Goal: Task Accomplishment & Management: Manage account settings

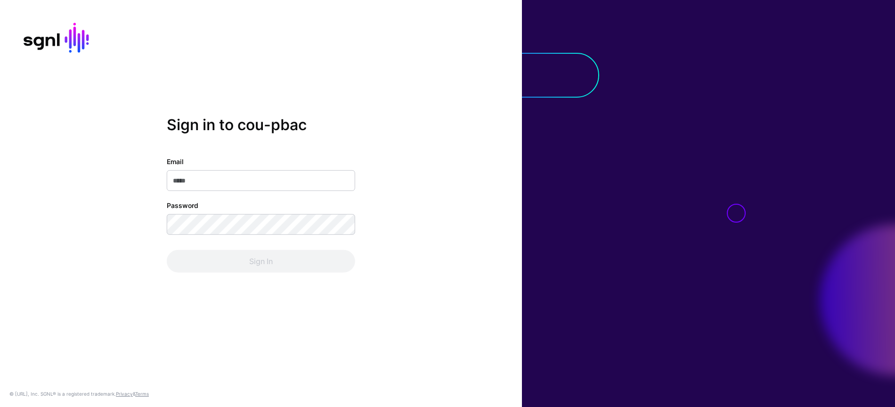
type input "**********"
click at [230, 255] on div "Sign In" at bounding box center [261, 261] width 188 height 23
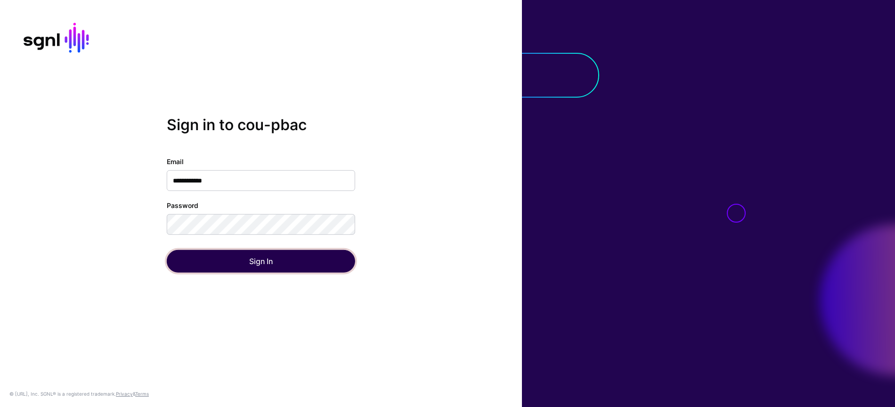
click at [230, 255] on button "Sign In" at bounding box center [261, 261] width 188 height 23
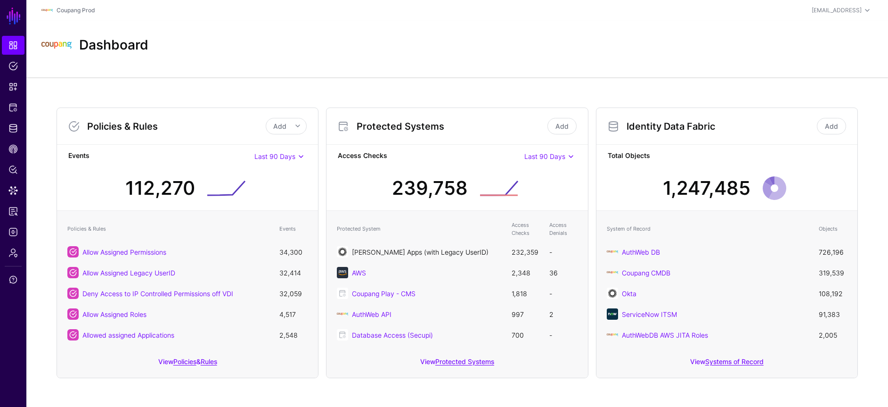
click at [435, 251] on link "[PERSON_NAME] Apps (with Legacy UserID)" at bounding box center [420, 252] width 137 height 8
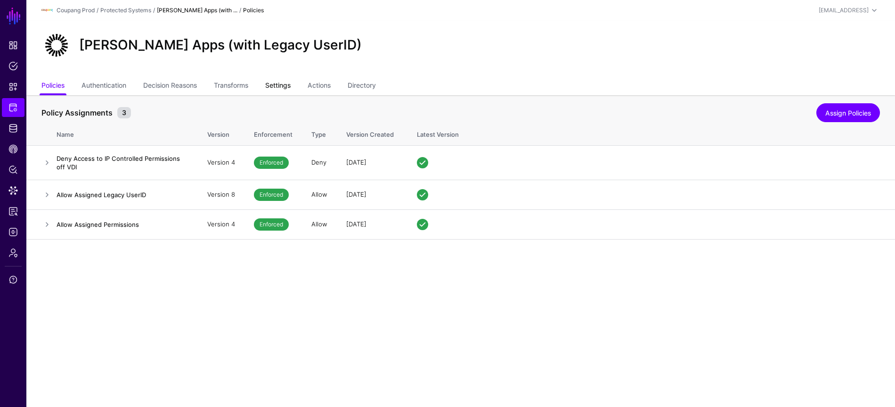
click at [280, 85] on link "Settings" at bounding box center [277, 86] width 25 height 18
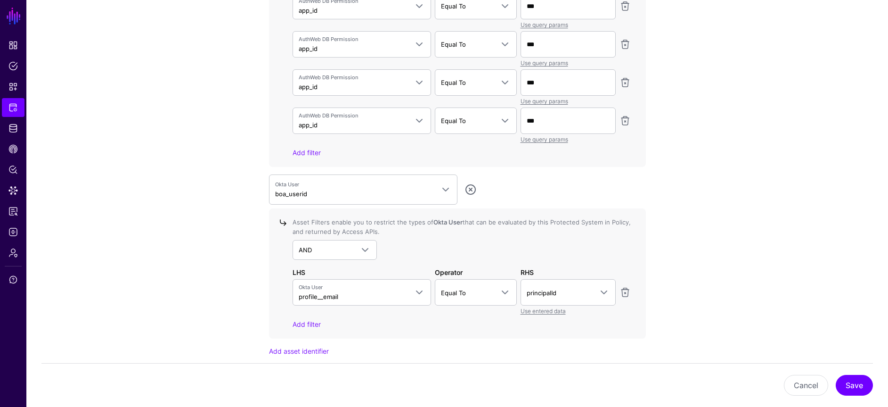
scroll to position [3193, 0]
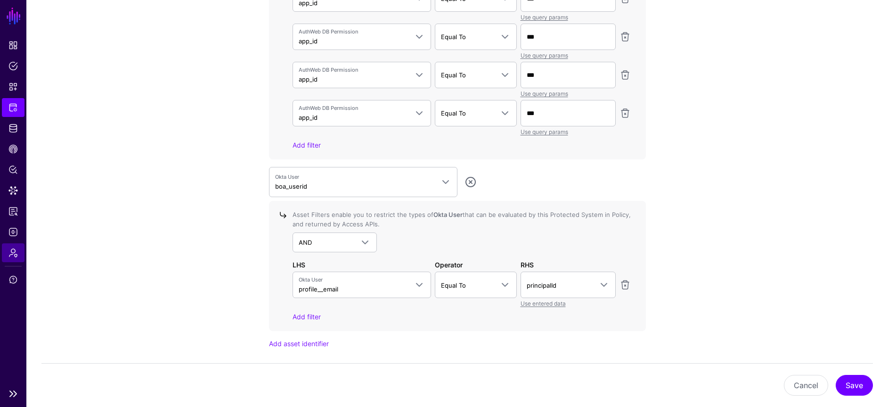
click at [16, 252] on span "Admin" at bounding box center [12, 252] width 9 height 9
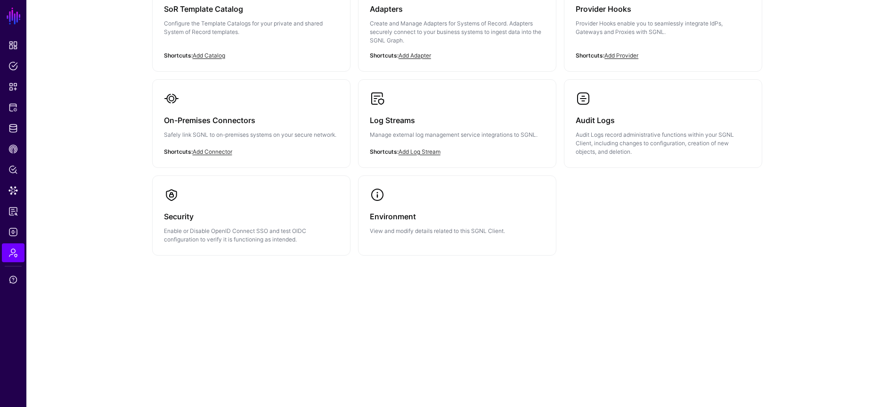
scroll to position [163, 0]
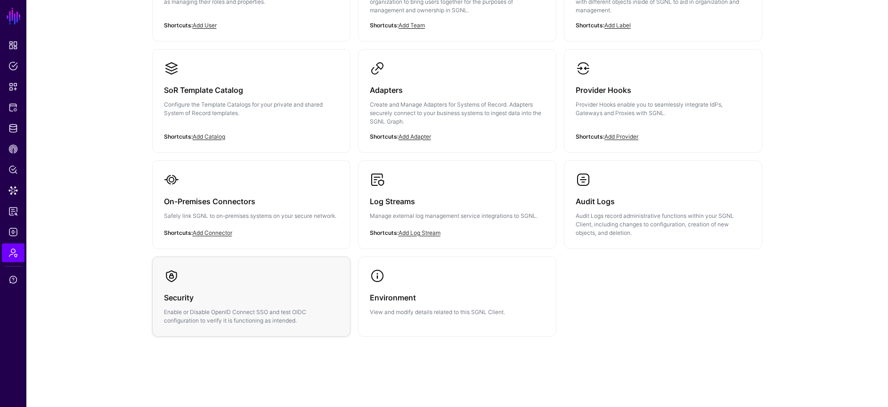
click at [232, 300] on h3 "Security" at bounding box center [251, 297] width 175 height 13
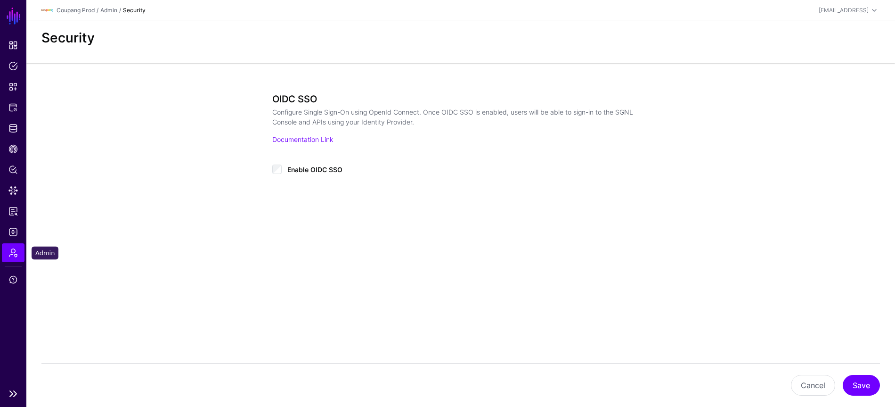
click at [13, 256] on span "Admin" at bounding box center [12, 252] width 9 height 9
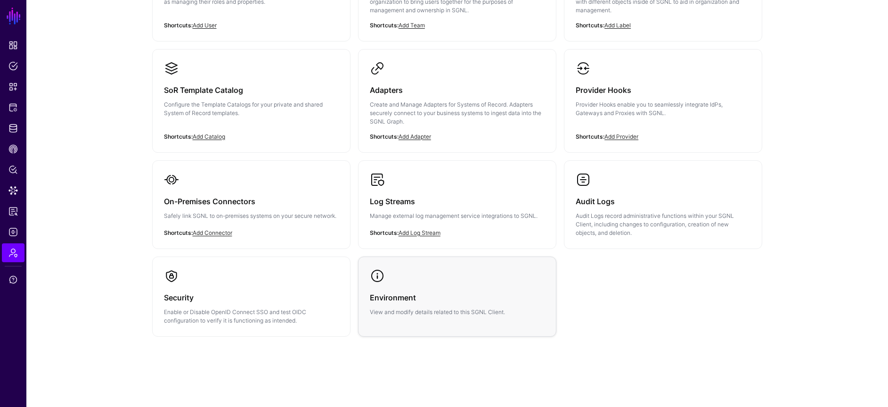
click at [412, 308] on p "View and modify details related to this SGNL Client." at bounding box center [457, 312] width 175 height 8
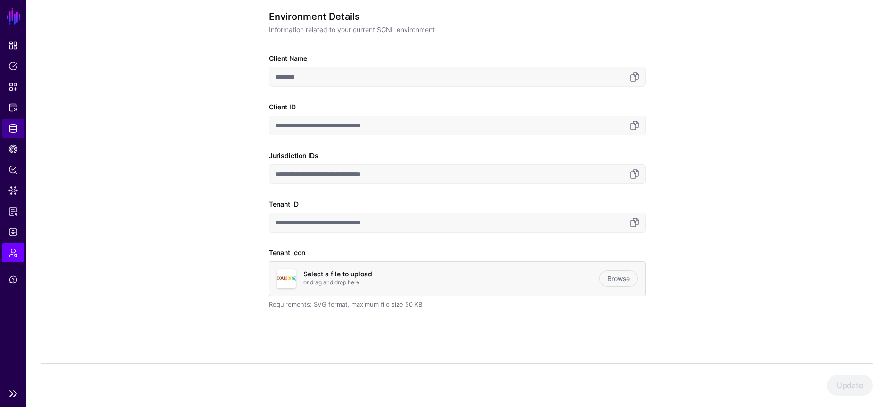
click at [19, 130] on link "Identity Data Fabric" at bounding box center [13, 128] width 23 height 19
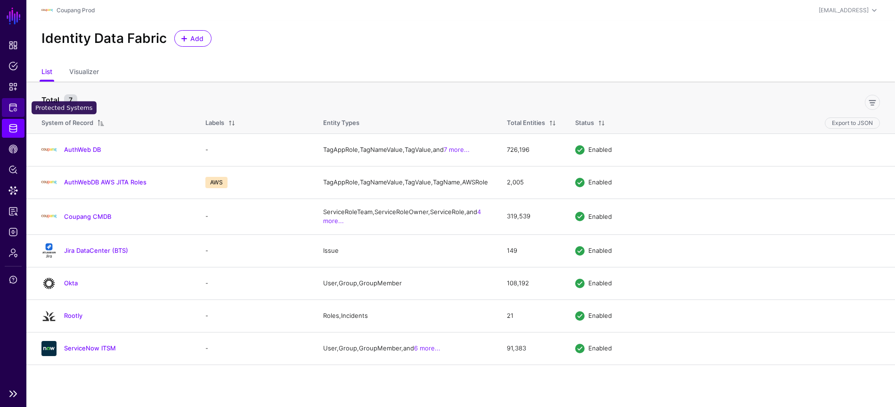
click at [12, 108] on span "Protected Systems" at bounding box center [12, 107] width 9 height 9
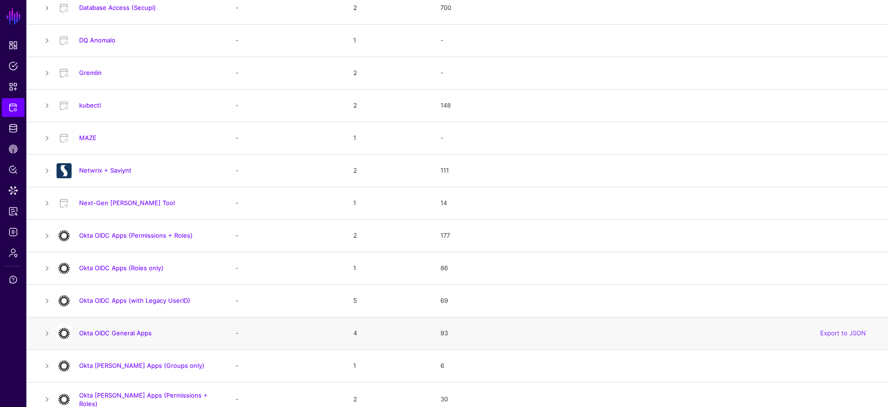
scroll to position [467, 0]
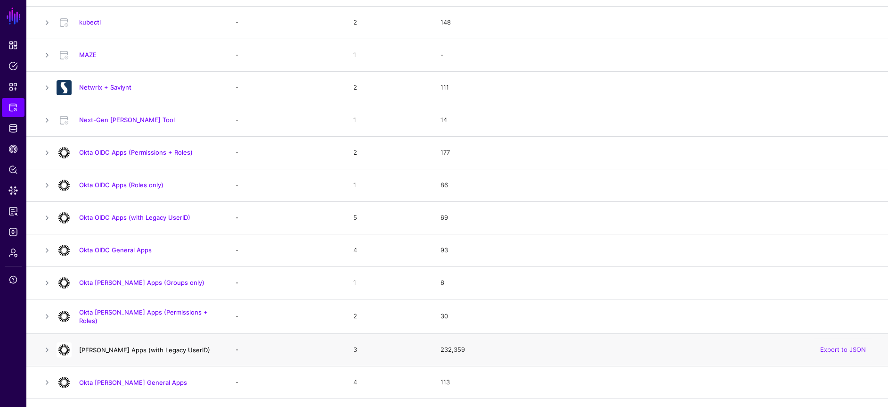
click at [178, 348] on link "[PERSON_NAME] Apps (with Legacy UserID)" at bounding box center [144, 350] width 131 height 8
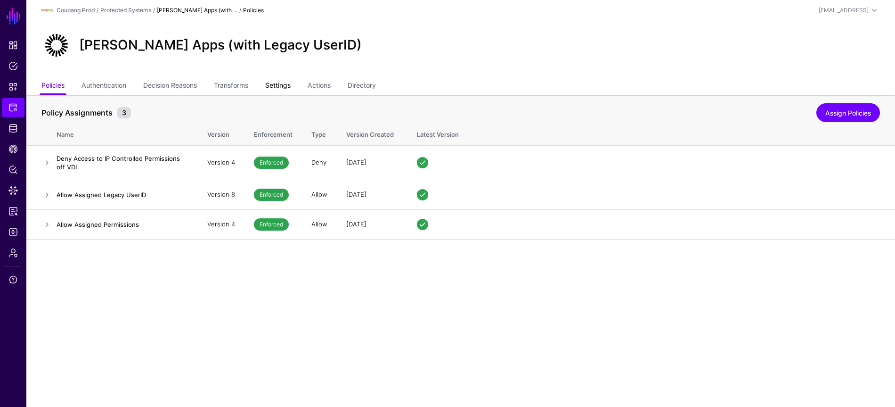
click at [288, 84] on link "Settings" at bounding box center [277, 86] width 25 height 18
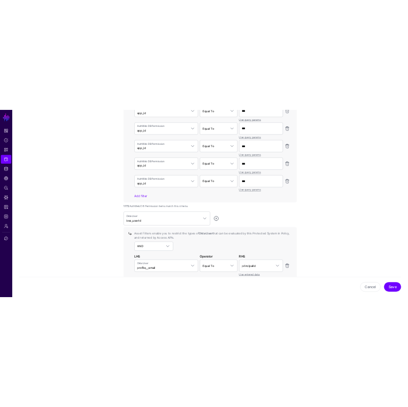
scroll to position [3385, 0]
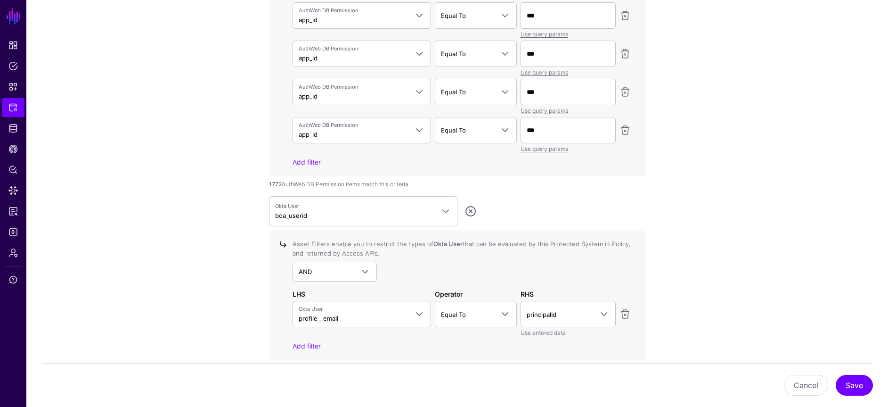
scroll to position [3170, 0]
